Goal: Task Accomplishment & Management: Use online tool/utility

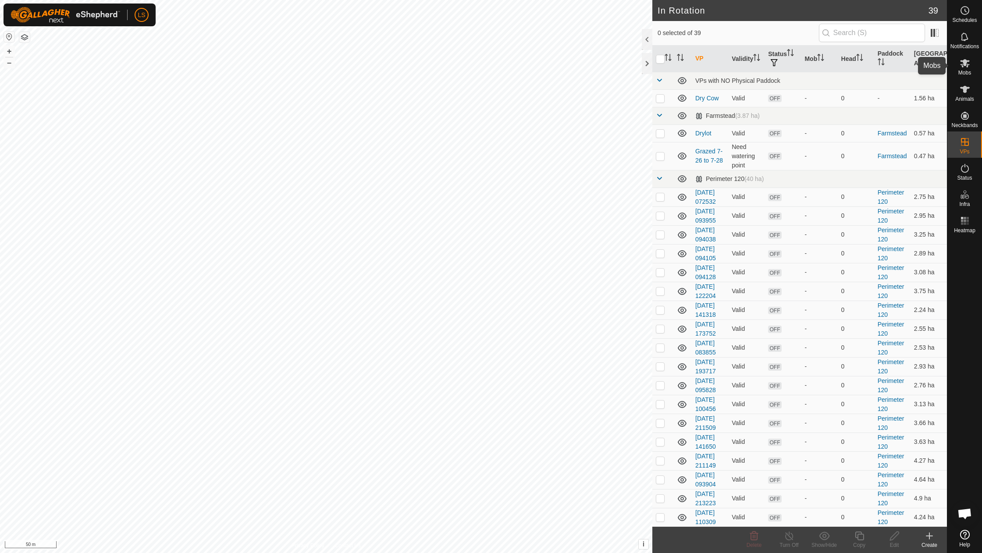
click at [959, 64] on icon at bounding box center [964, 63] width 11 height 11
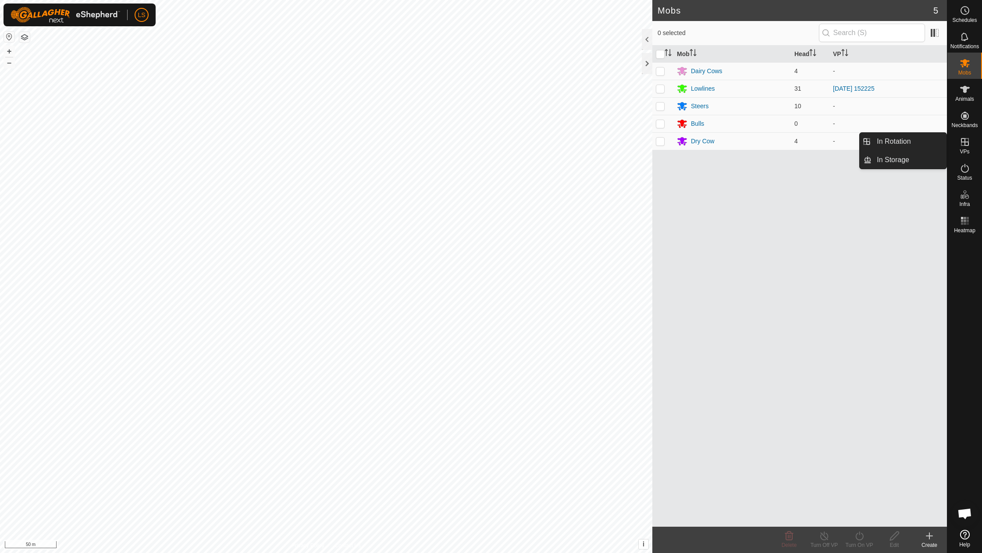
click at [966, 147] on es-virtualpaddocks-svg-icon at bounding box center [965, 142] width 16 height 14
drag, startPoint x: 945, startPoint y: 143, endPoint x: 923, endPoint y: 139, distance: 22.2
click at [923, 139] on link "In Rotation" at bounding box center [908, 142] width 75 height 18
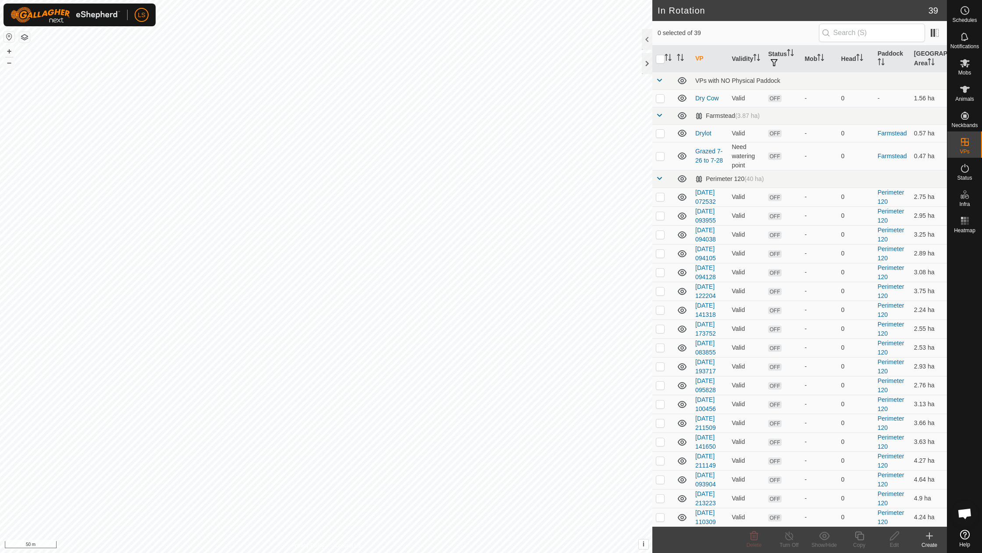
click at [932, 535] on icon at bounding box center [929, 536] width 11 height 11
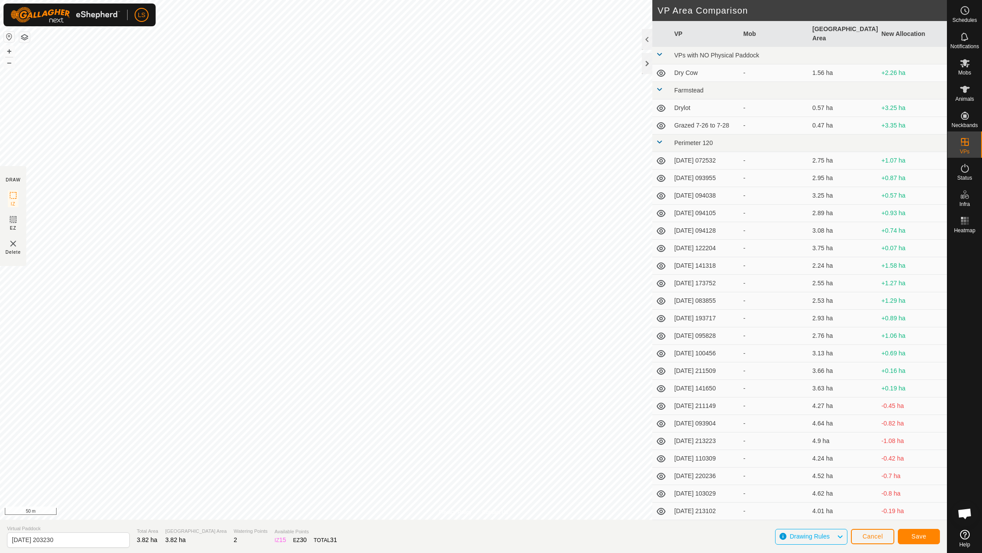
click at [911, 539] on span "Save" at bounding box center [918, 536] width 15 height 7
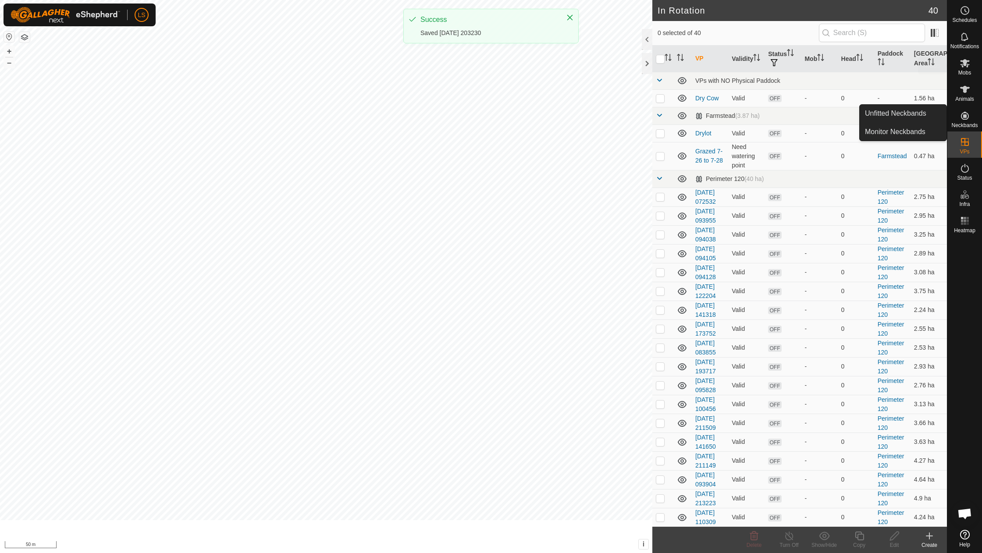
click at [967, 65] on icon at bounding box center [965, 63] width 10 height 8
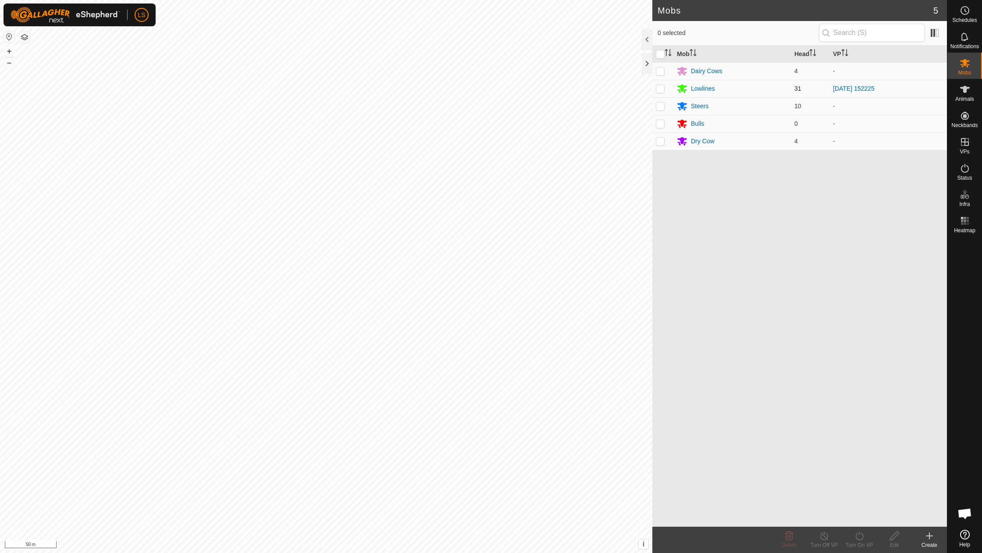
click at [661, 88] on p-checkbox at bounding box center [660, 88] width 9 height 7
checkbox input "true"
click at [860, 539] on icon at bounding box center [859, 536] width 11 height 11
click at [862, 516] on link "Now" at bounding box center [885, 517] width 87 height 18
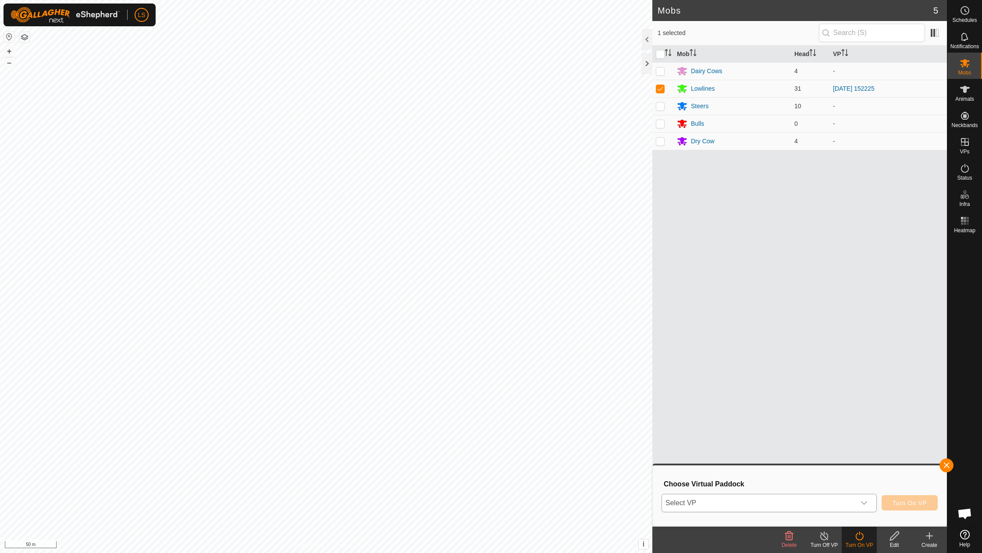
click at [863, 501] on icon "dropdown trigger" at bounding box center [863, 503] width 7 height 7
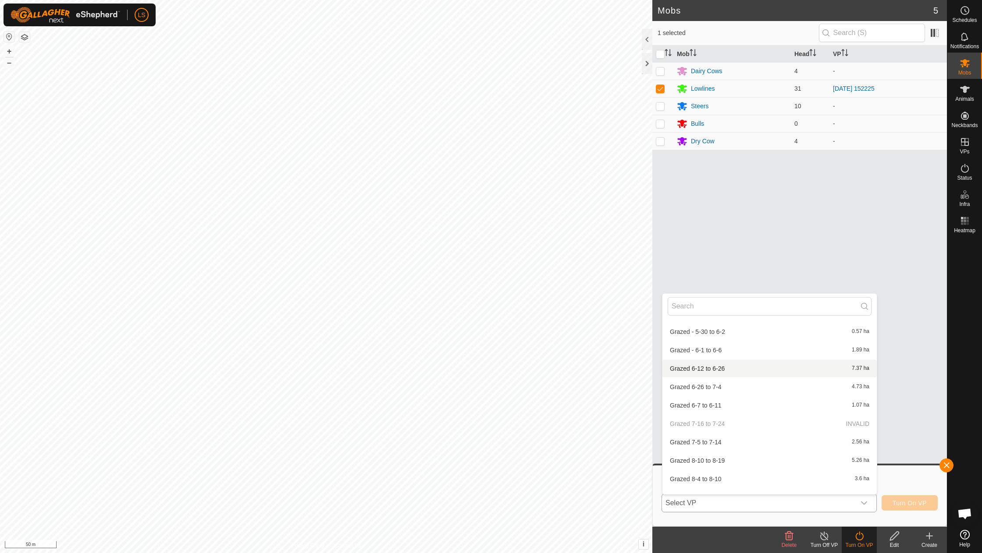
scroll to position [505, 0]
click at [700, 408] on li "[DATE] 203230 3.82 ha" at bounding box center [769, 417] width 214 height 18
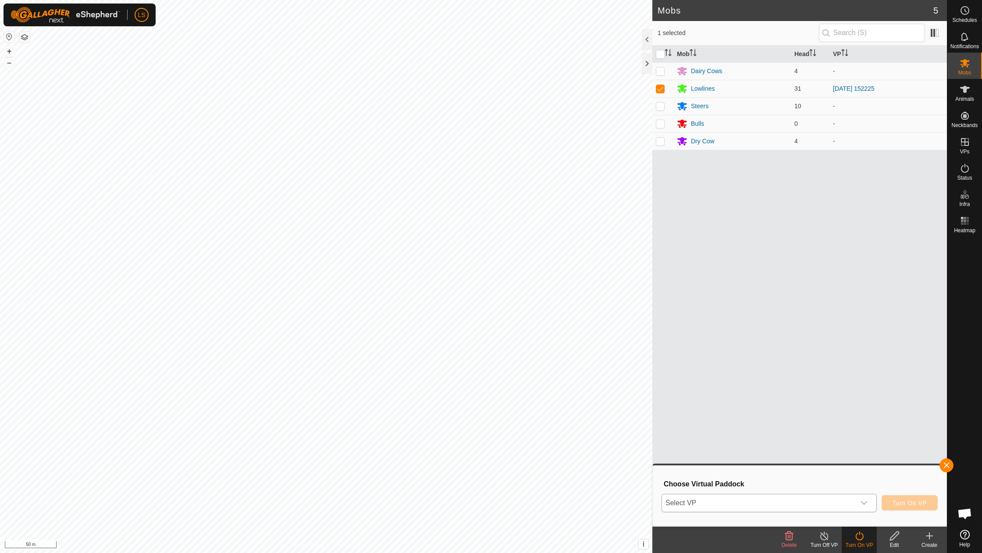
click at [869, 503] on div "dropdown trigger" at bounding box center [864, 503] width 18 height 18
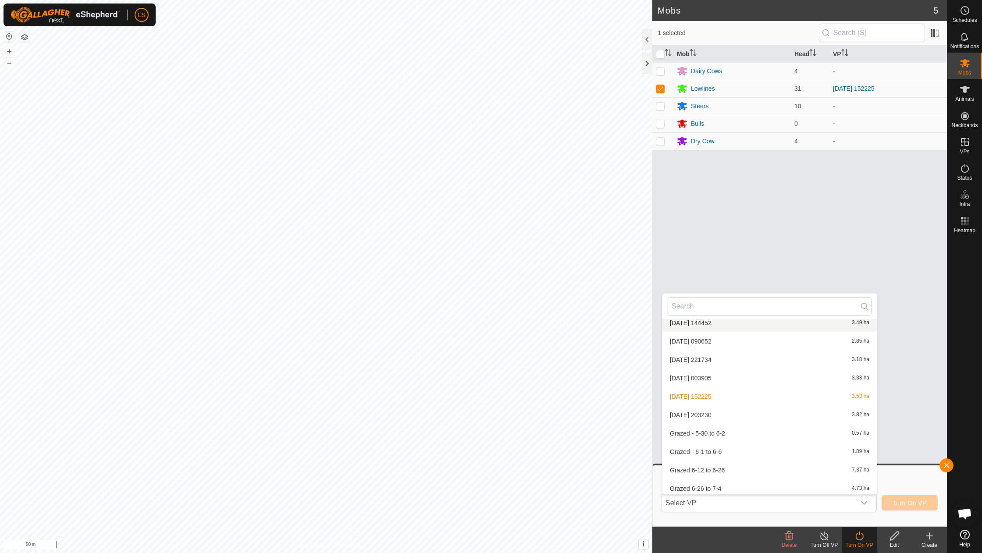
scroll to position [508, 0]
click at [704, 408] on li "[DATE] 203230 3.82 ha" at bounding box center [769, 414] width 214 height 18
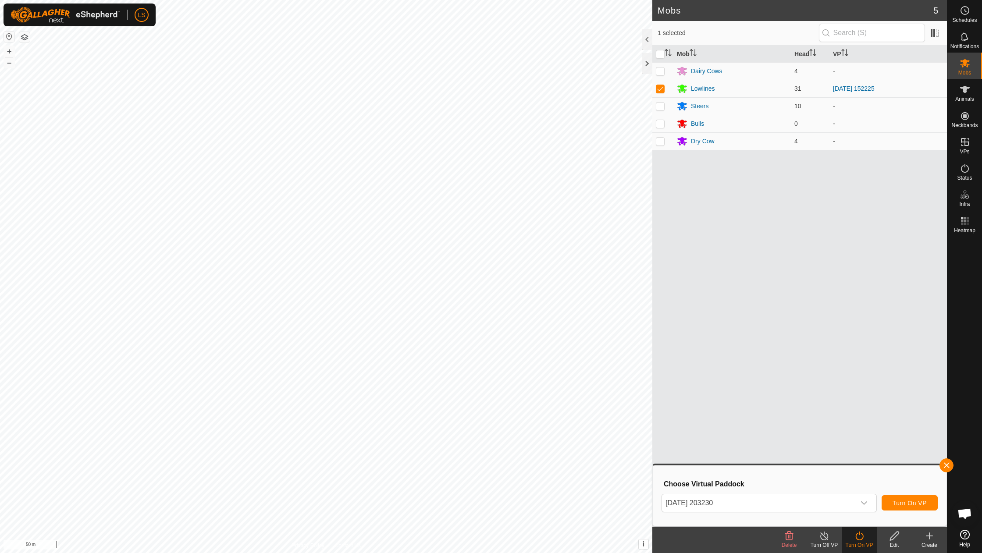
click at [918, 501] on span "Turn On VP" at bounding box center [909, 503] width 34 height 7
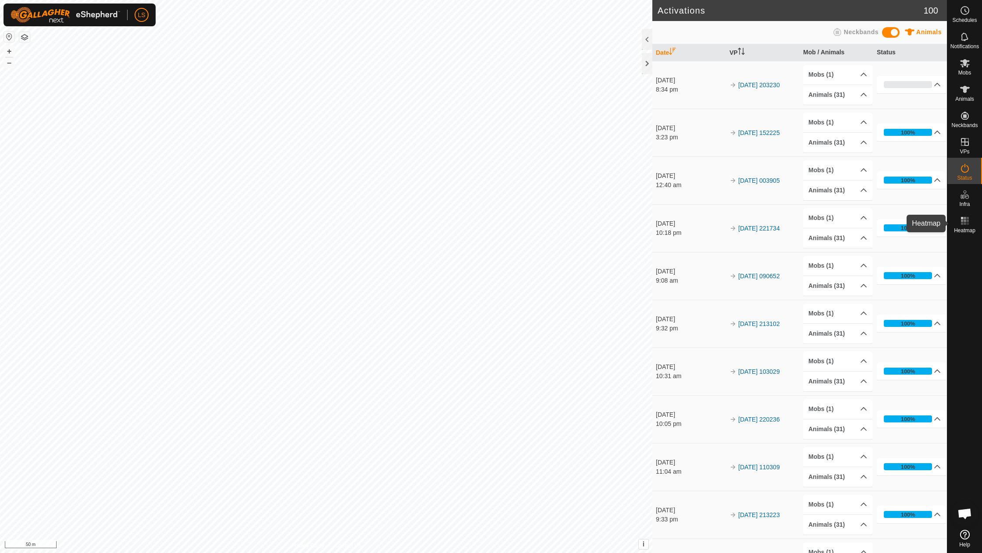
click at [964, 223] on rect at bounding box center [964, 224] width 2 height 2
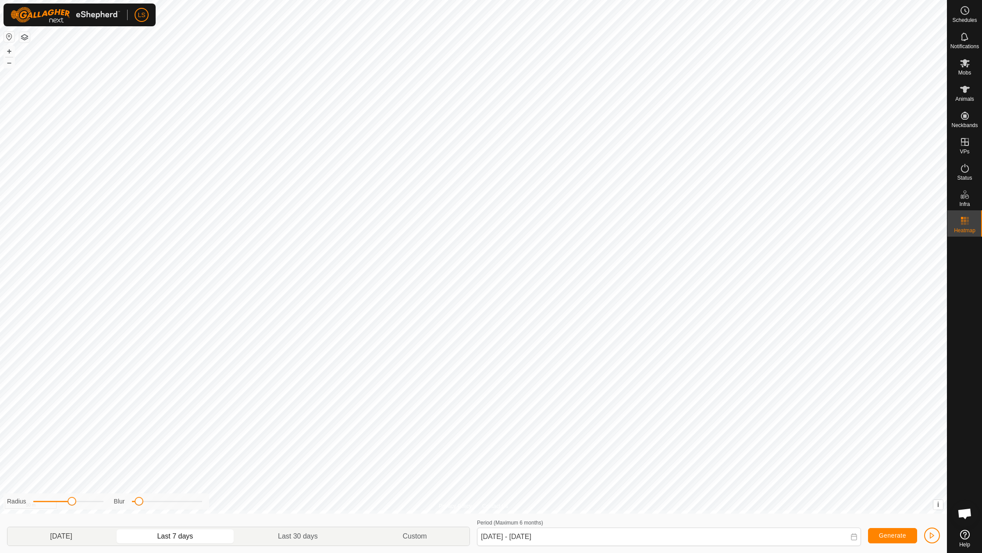
click at [74, 538] on p-togglebutton "[DATE]" at bounding box center [60, 536] width 107 height 18
type input "[DATE] - [DATE]"
